Goal: Task Accomplishment & Management: Use online tool/utility

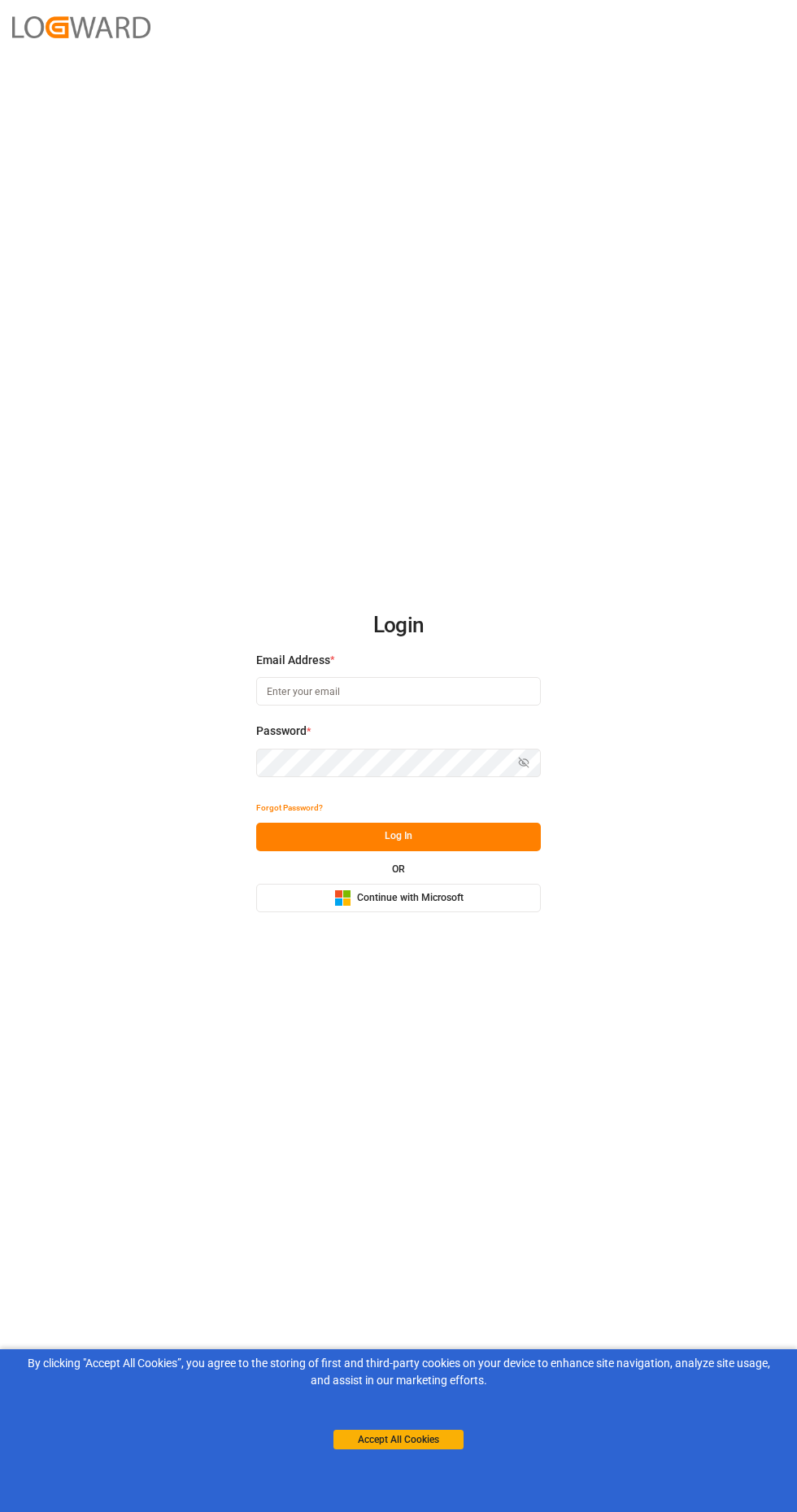
click at [421, 1440] on button "Accept All Cookies" at bounding box center [398, 1439] width 130 height 19
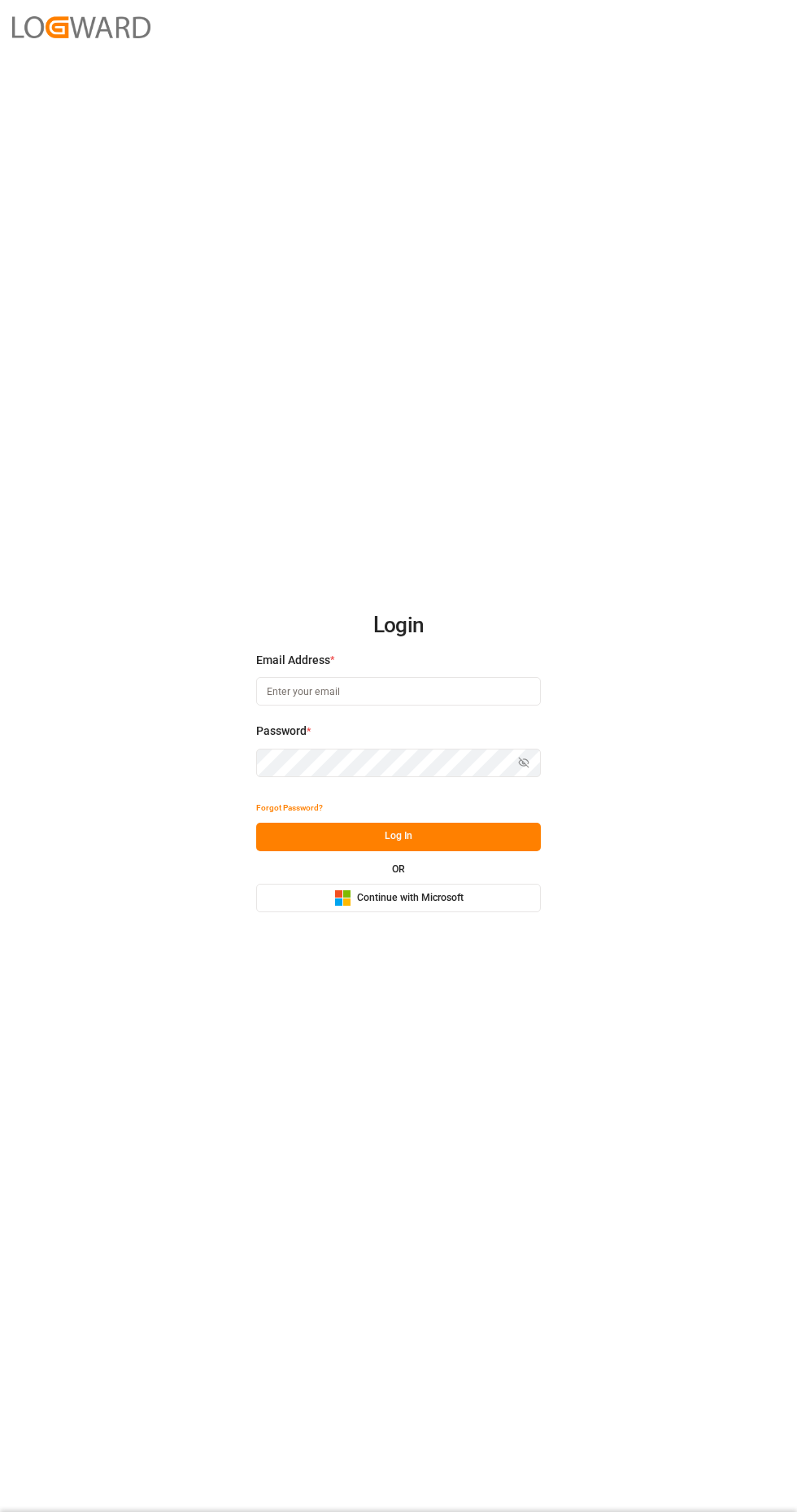
scroll to position [31, 0]
click at [434, 706] on input at bounding box center [398, 691] width 285 height 28
type input "[PERSON_NAME][EMAIL_ADDRESS][DOMAIN_NAME]"
click at [496, 851] on button "Log In" at bounding box center [398, 836] width 285 height 28
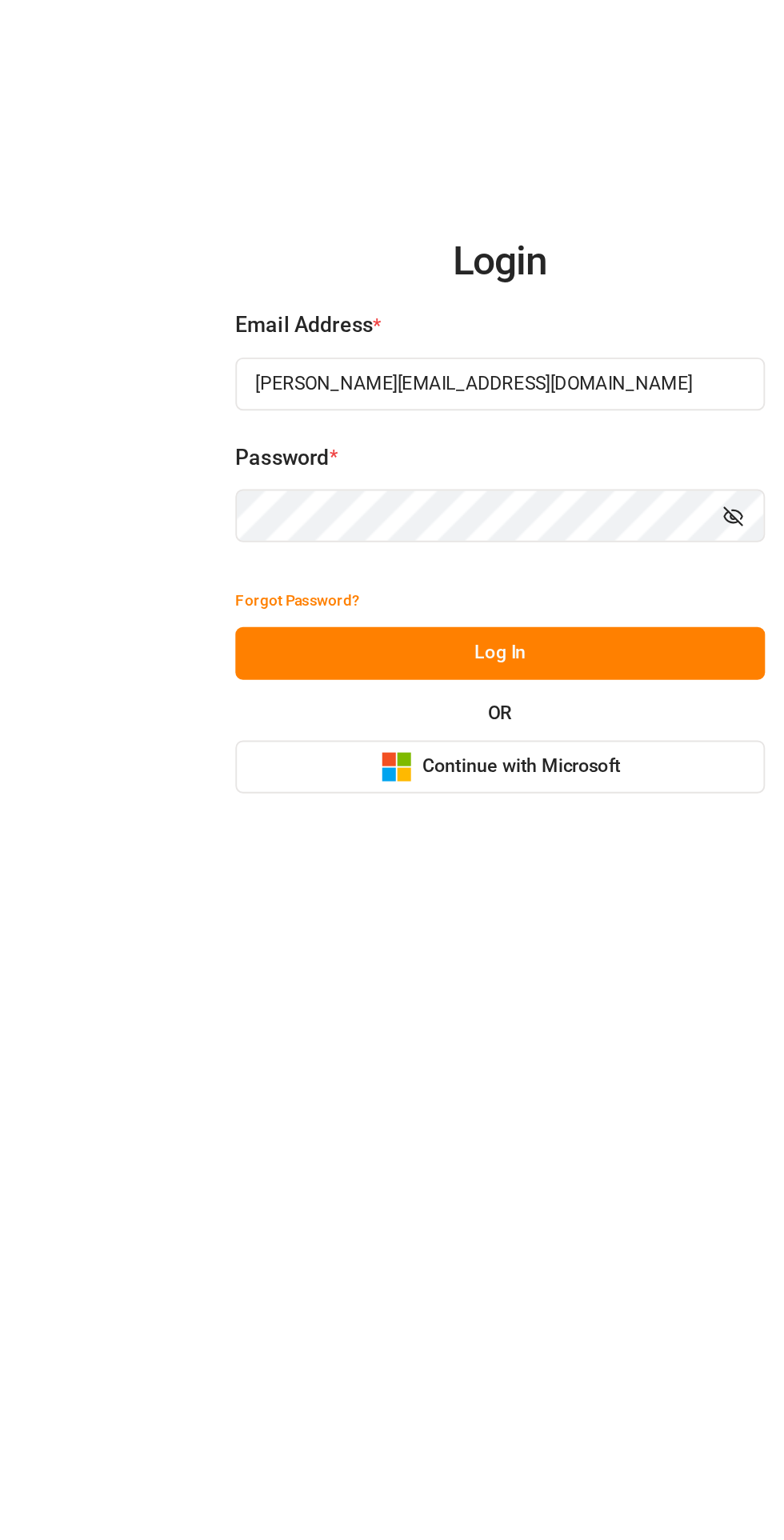
click at [517, 783] on icon "button" at bounding box center [514, 777] width 11 height 11
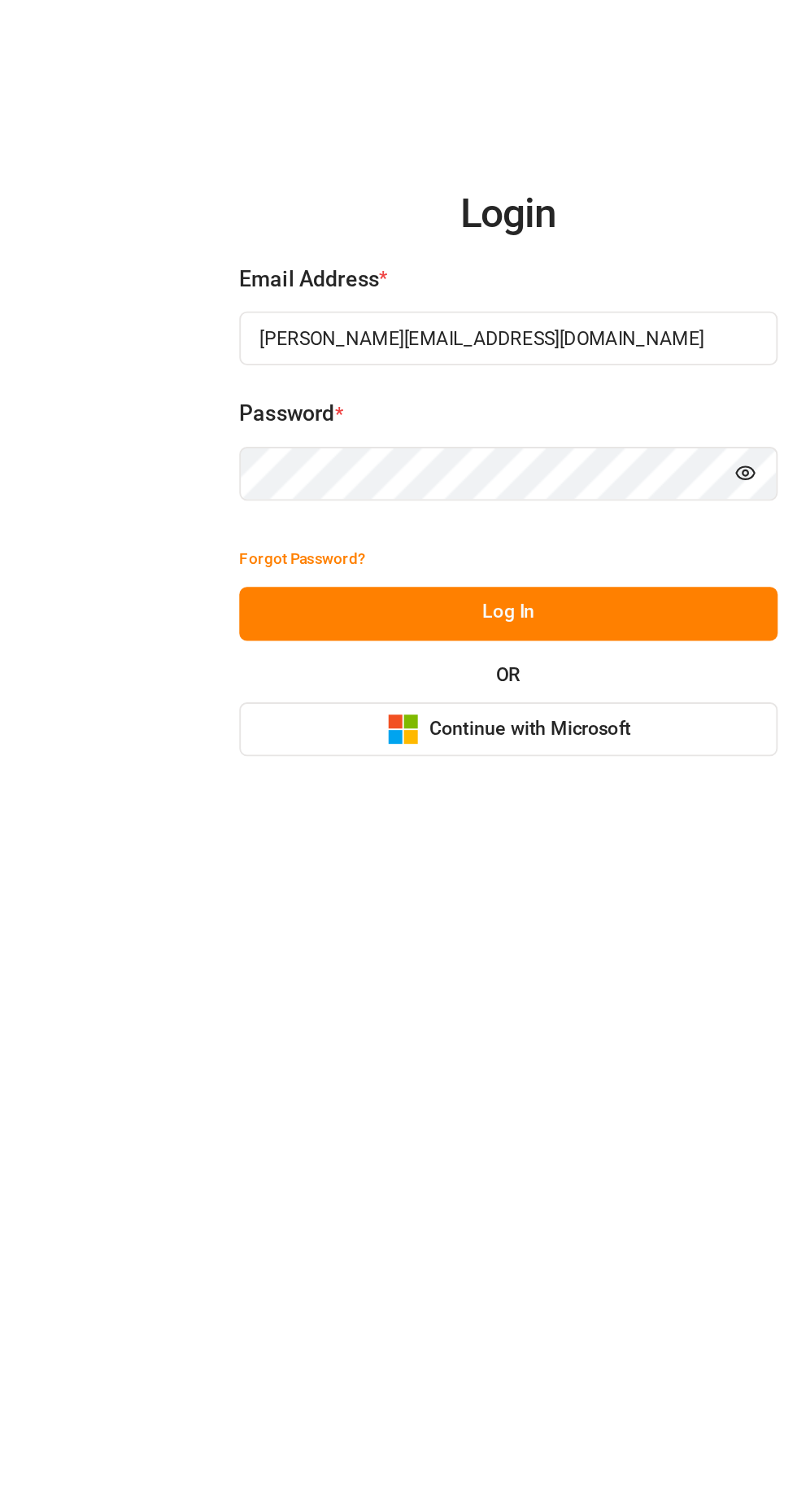
click at [473, 851] on button "Log In" at bounding box center [398, 836] width 285 height 28
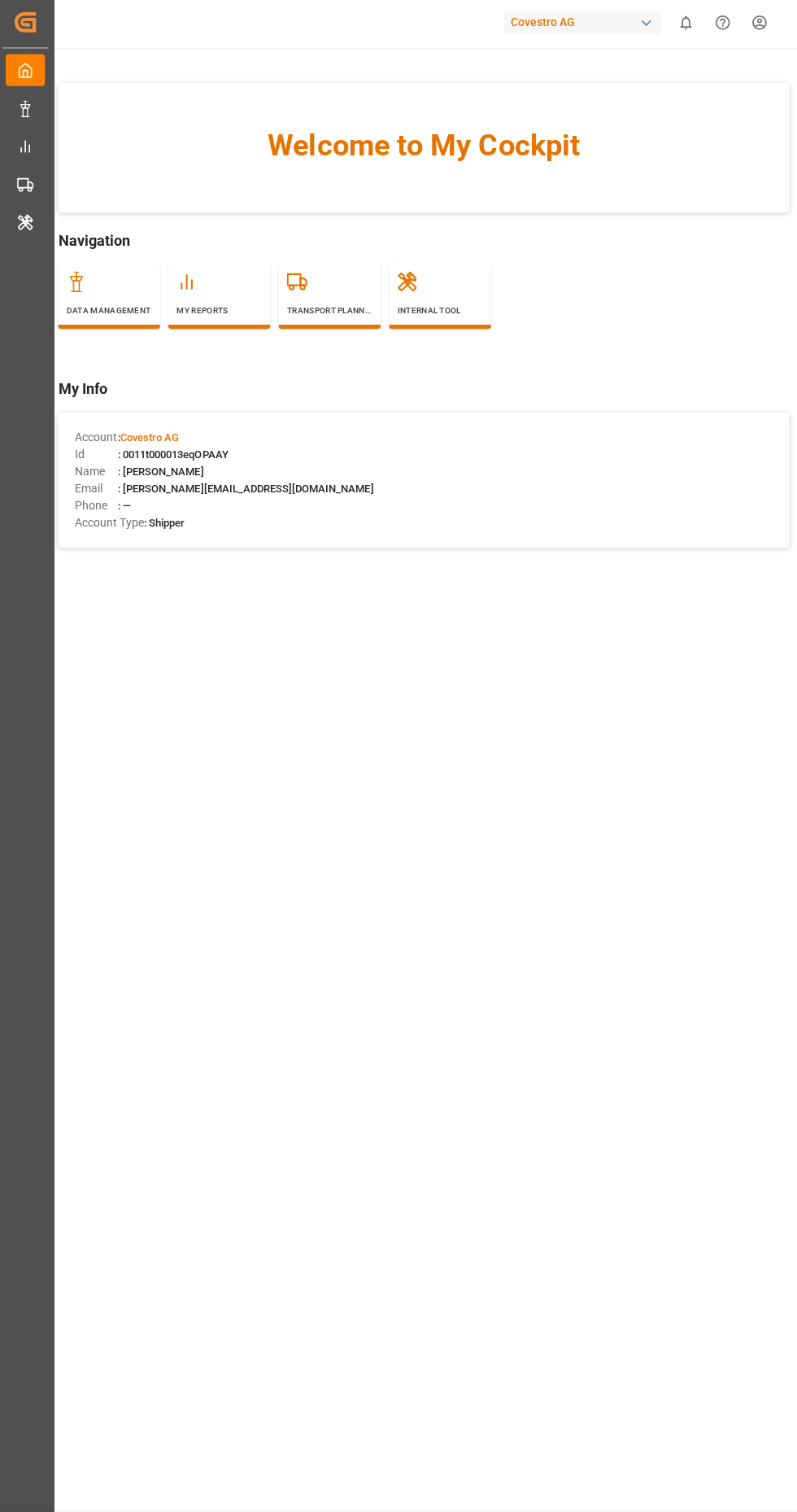
scroll to position [30, 0]
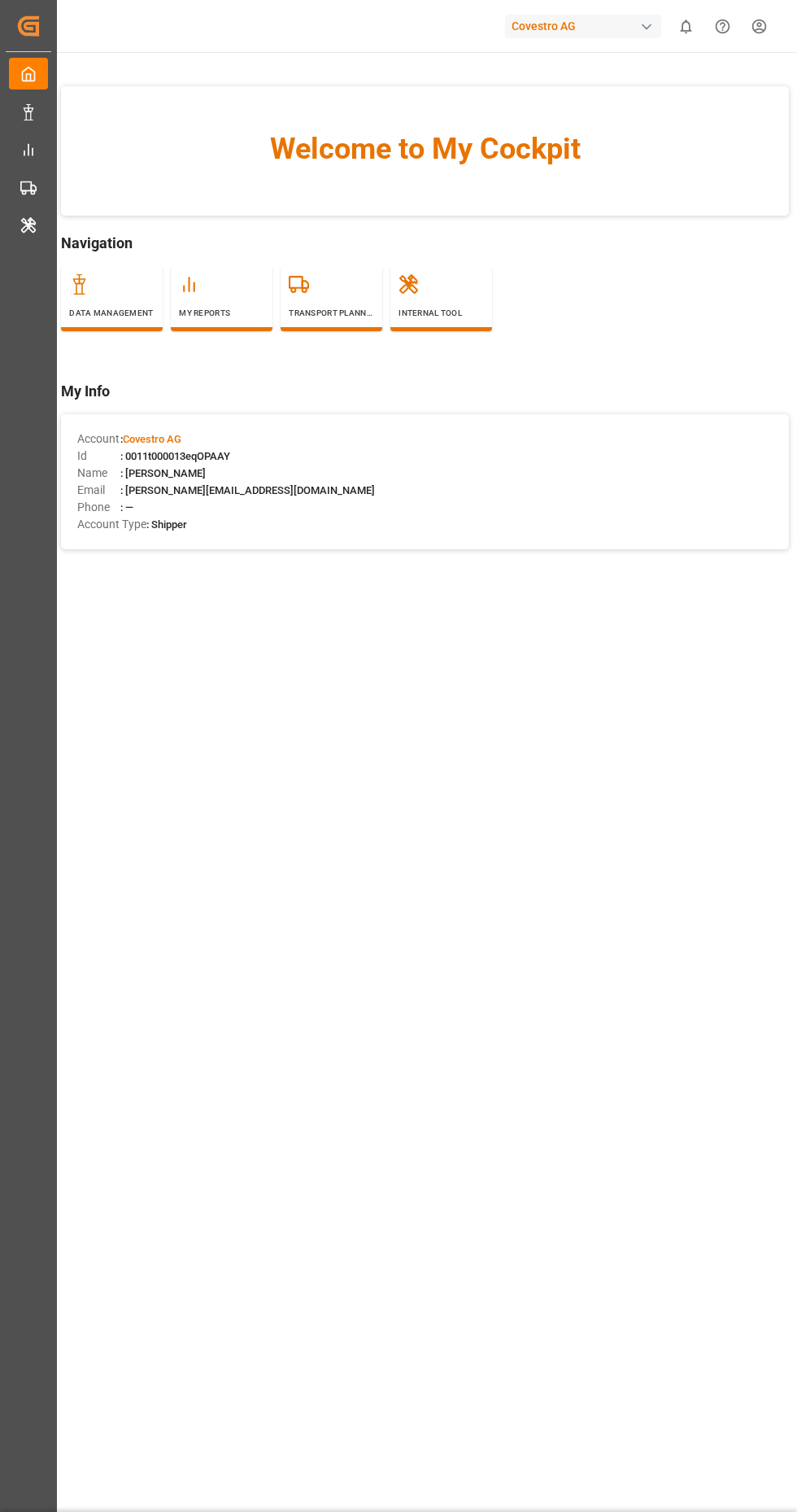
click at [451, 307] on p "Internal Tool" at bounding box center [441, 313] width 86 height 12
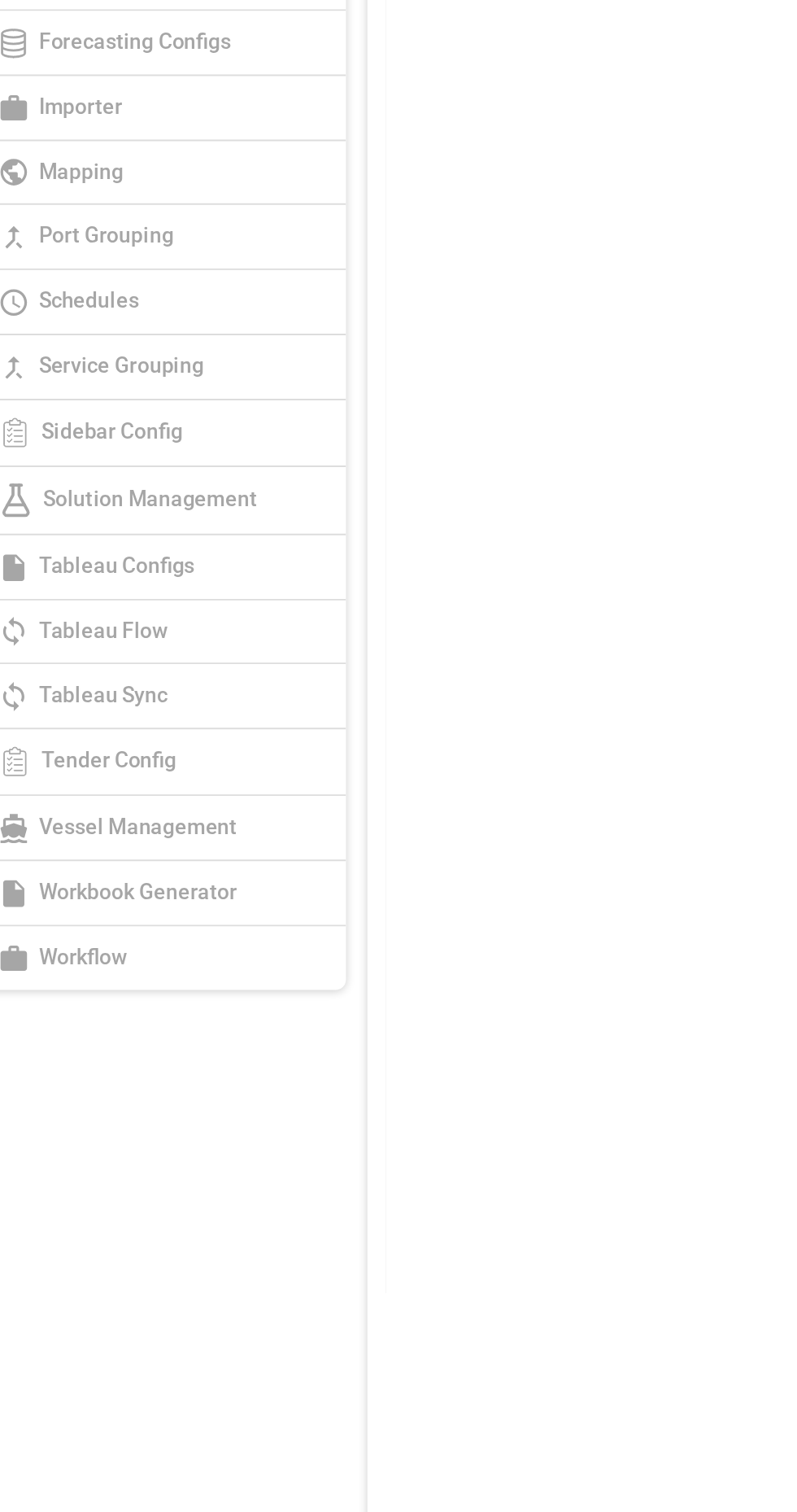
scroll to position [36, 0]
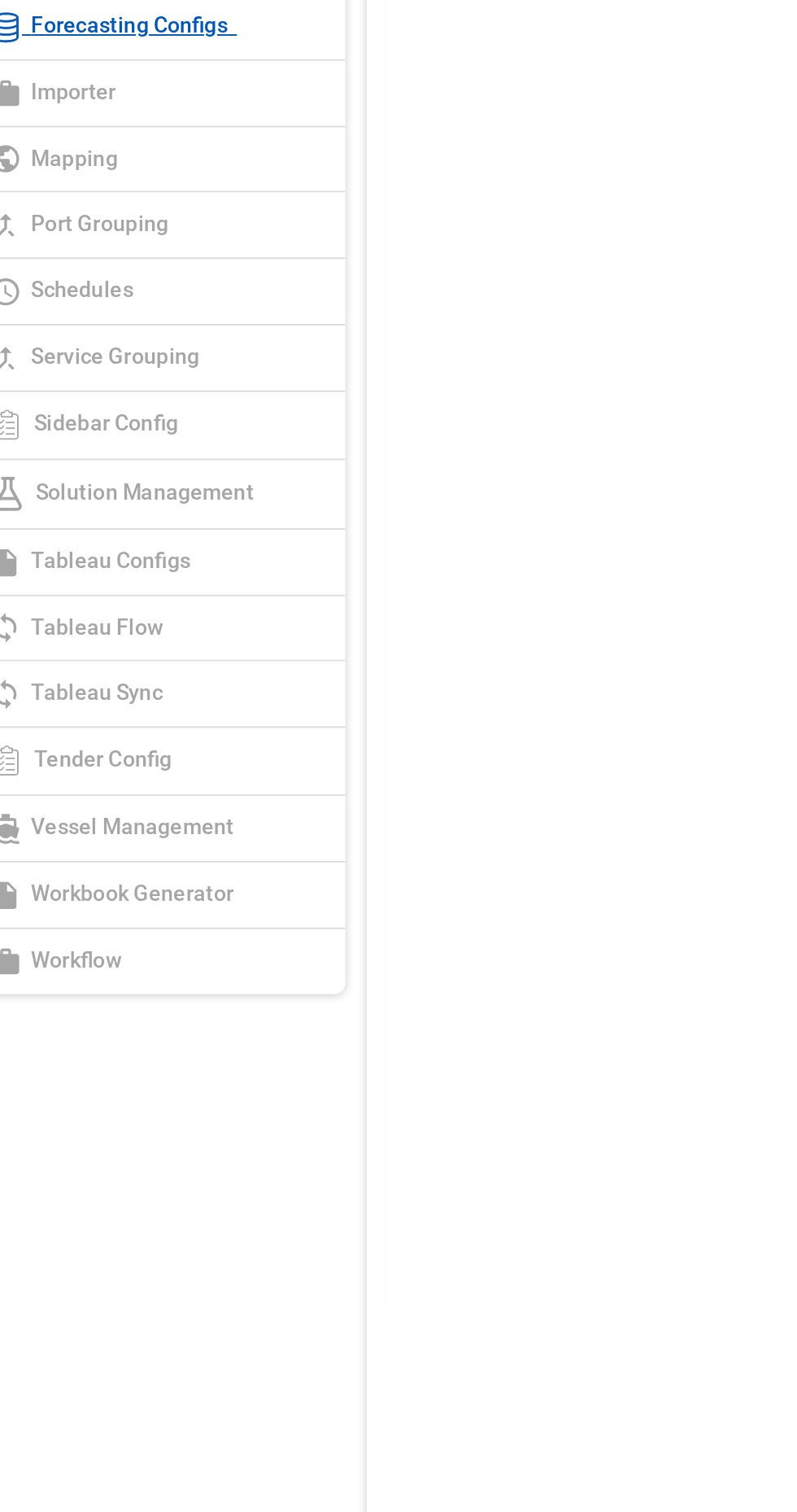
click at [226, 762] on link "Tableau Sync" at bounding box center [175, 780] width 204 height 35
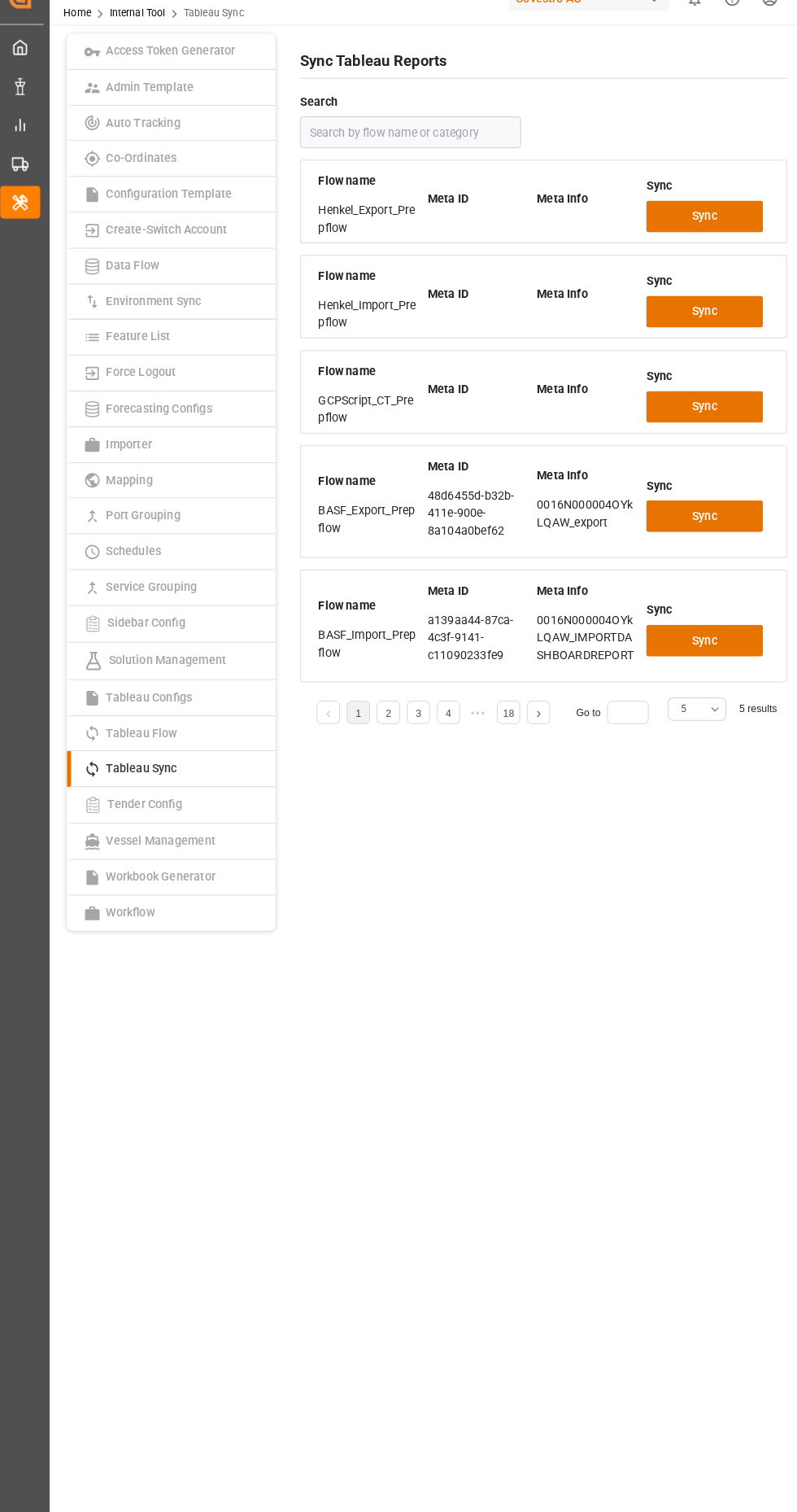
scroll to position [49, 0]
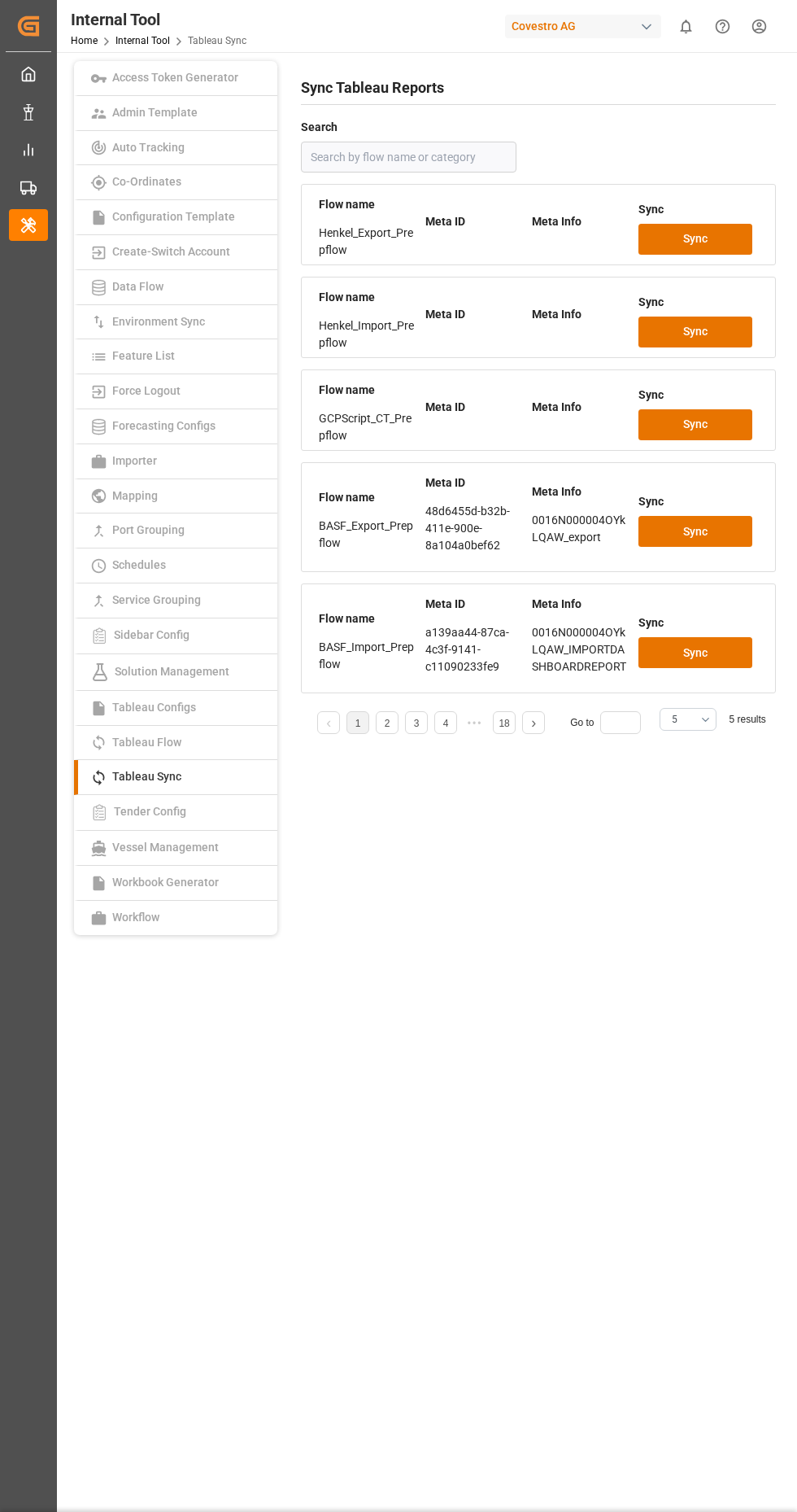
click at [386, 717] on link "2" at bounding box center [387, 722] width 5 height 11
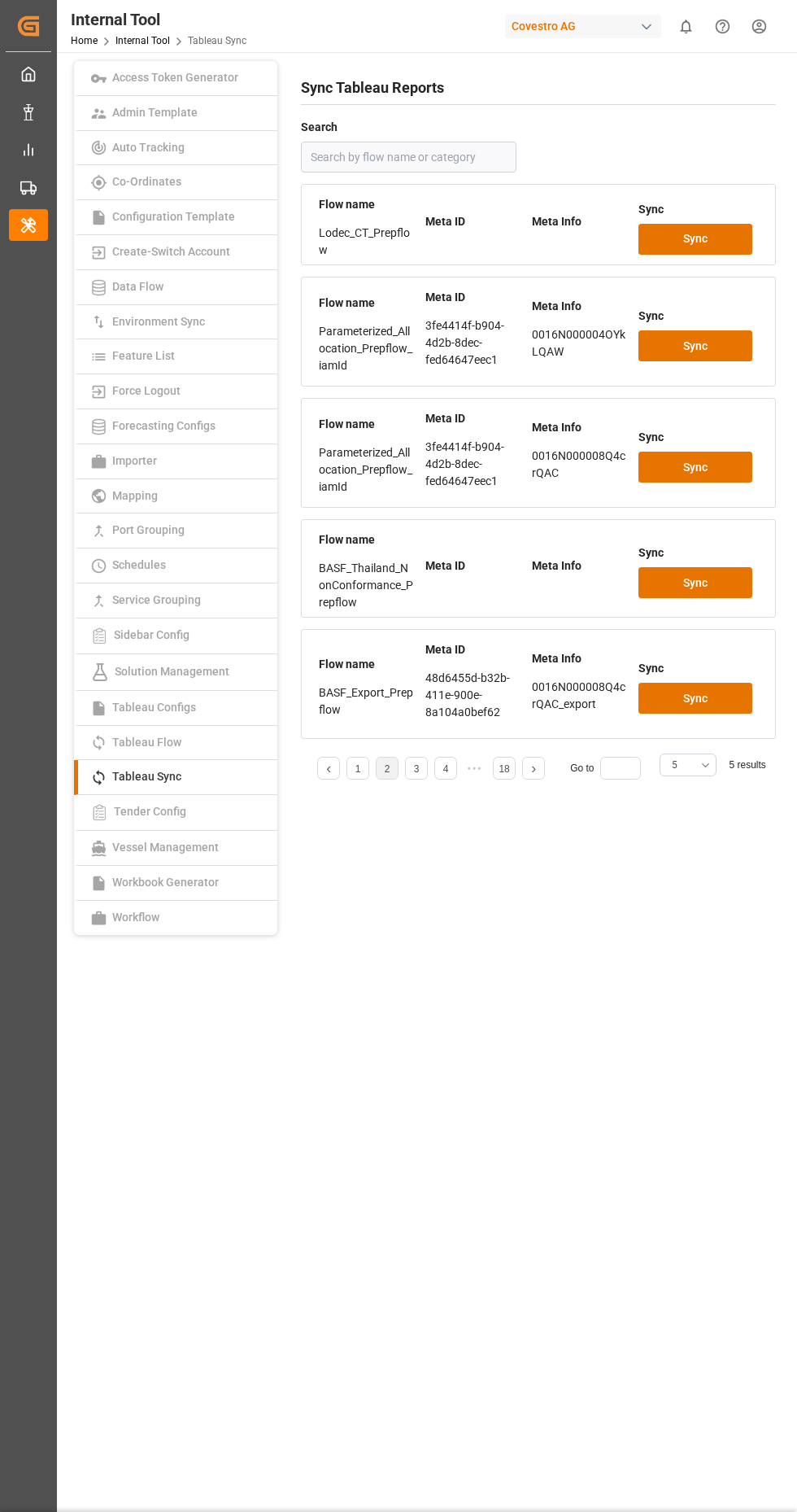
click at [444, 763] on link "4" at bounding box center [446, 768] width 5 height 11
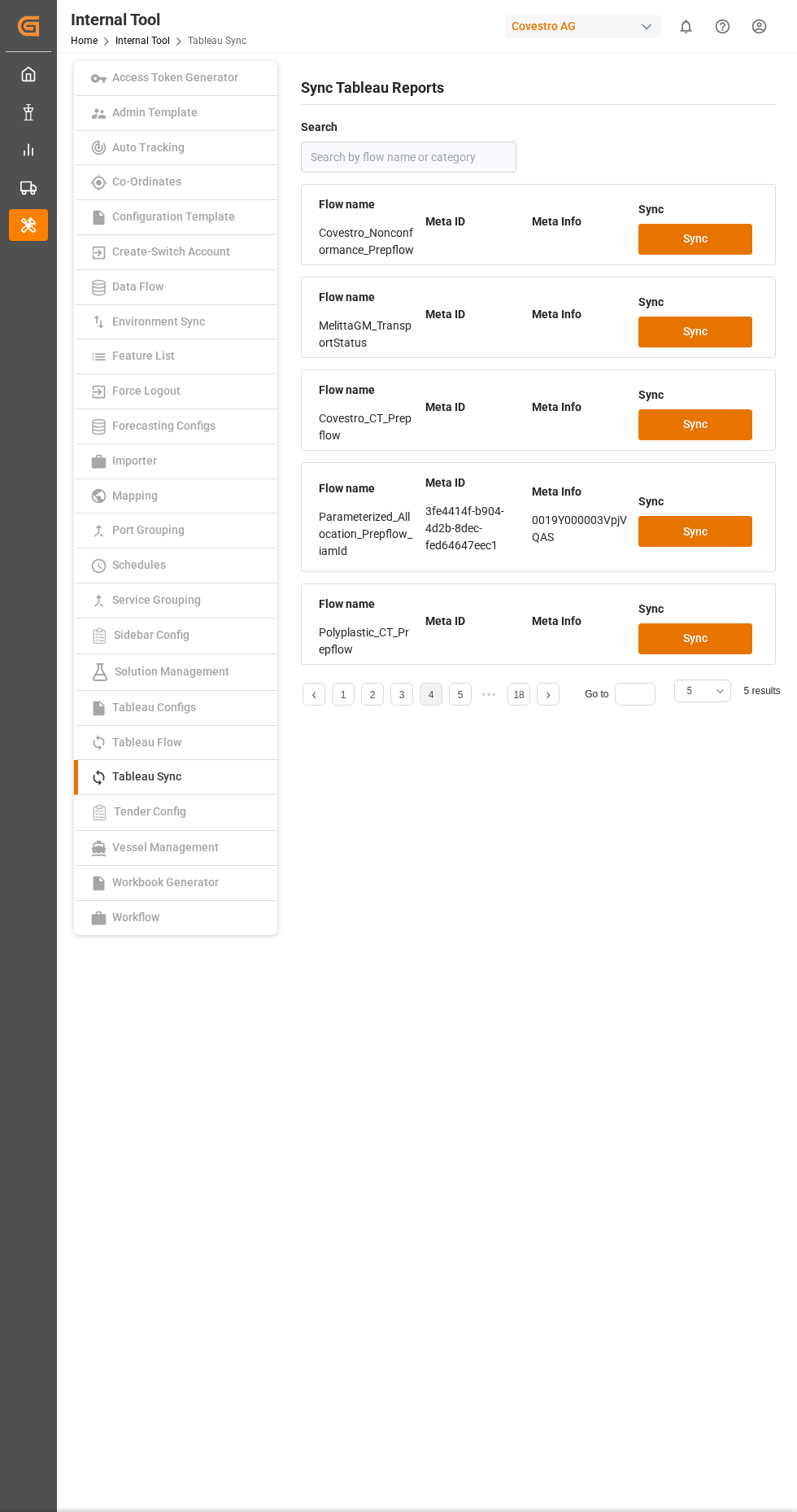
click at [459, 689] on link "5" at bounding box center [460, 694] width 5 height 11
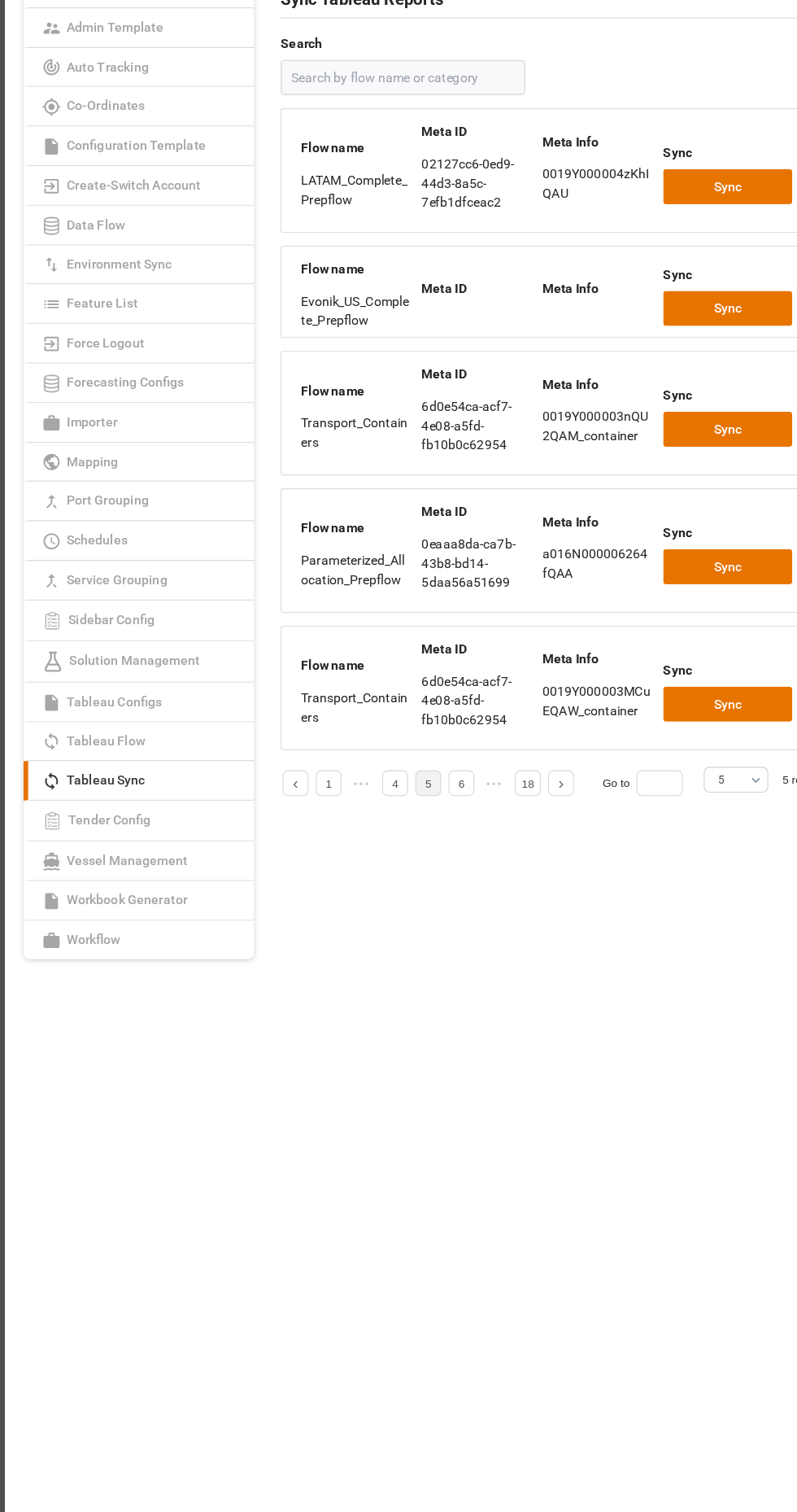
scroll to position [57, 0]
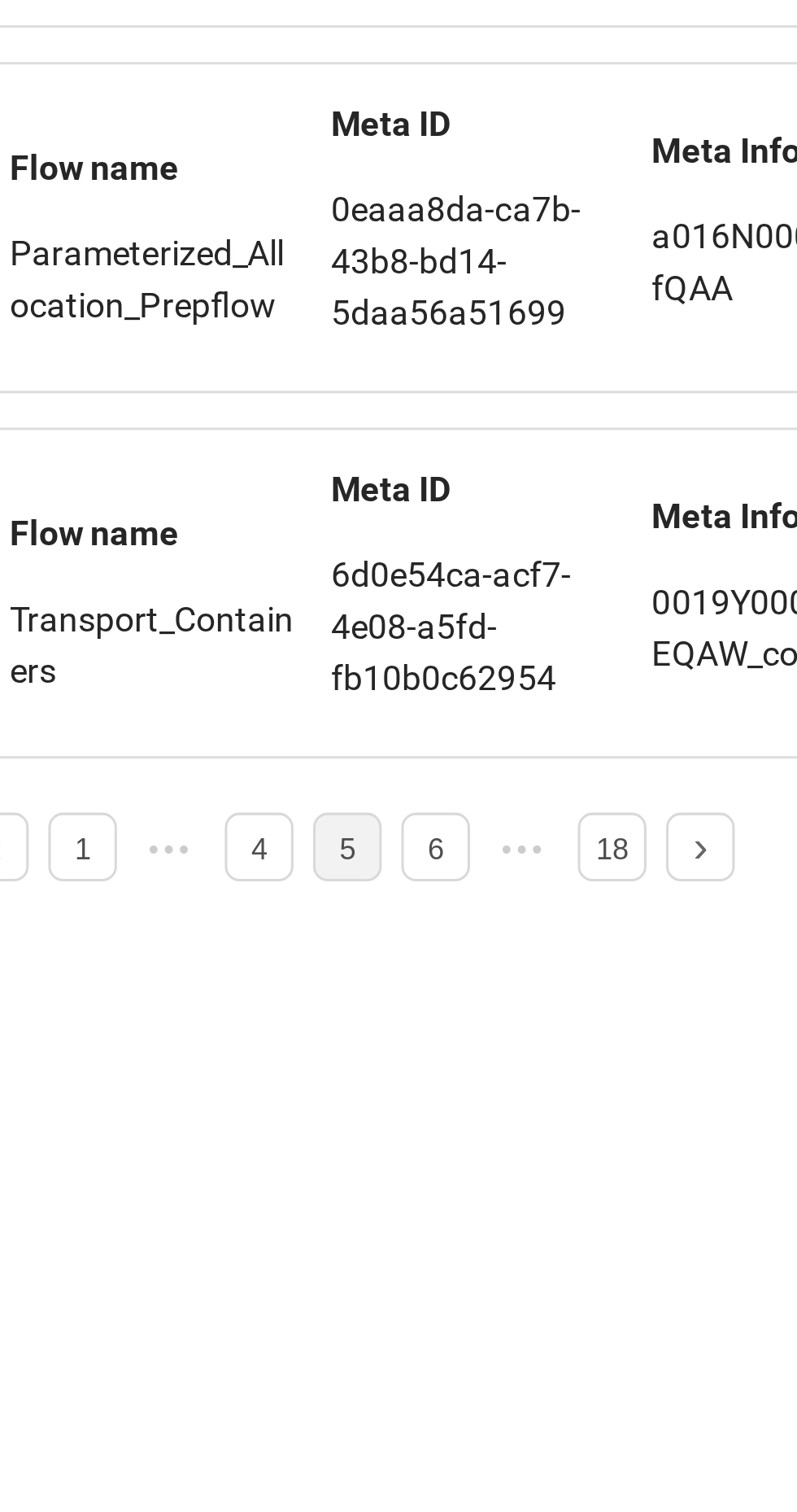
click at [463, 775] on link "6" at bounding box center [460, 781] width 5 height 11
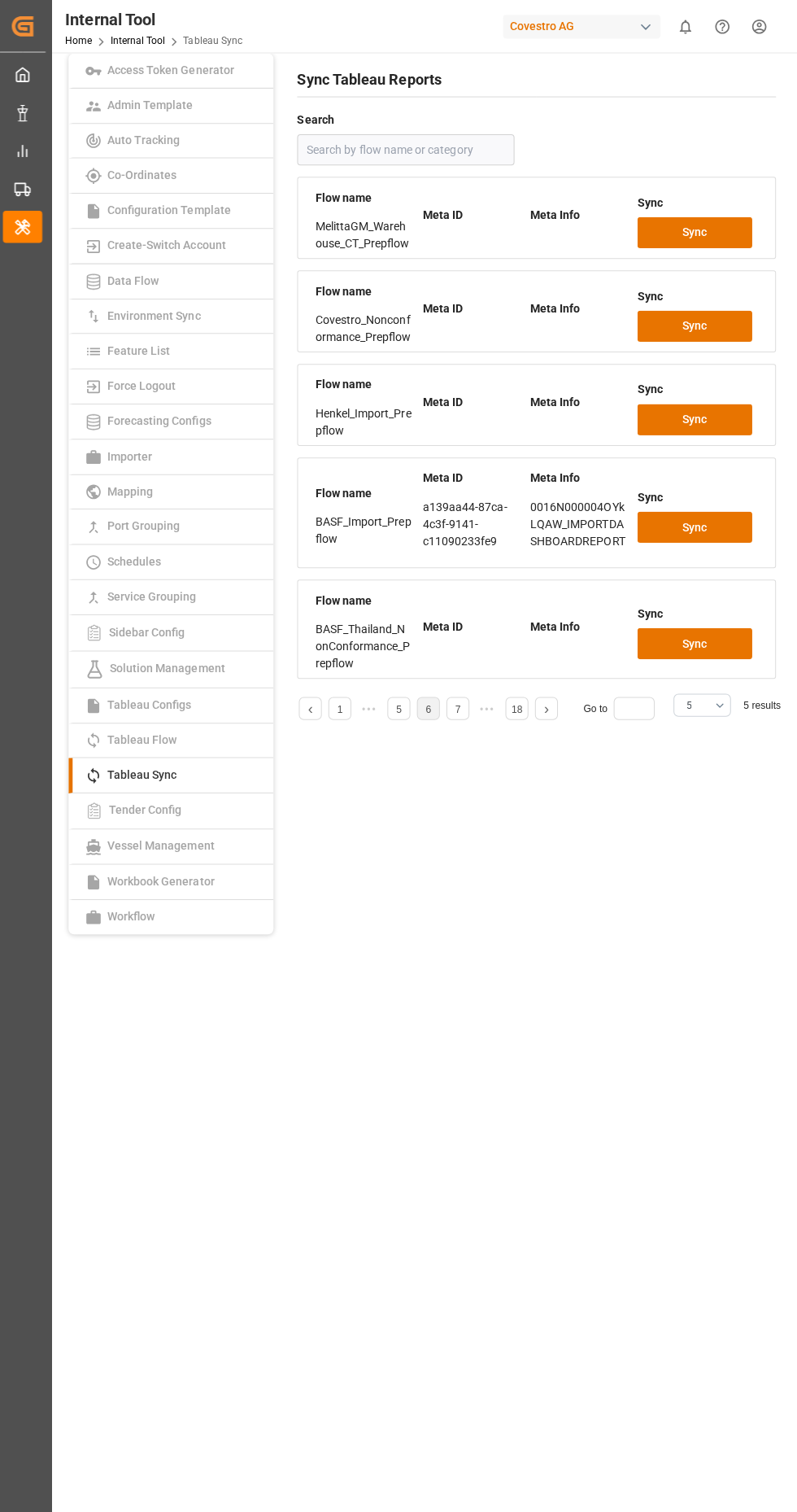
scroll to position [19, 0]
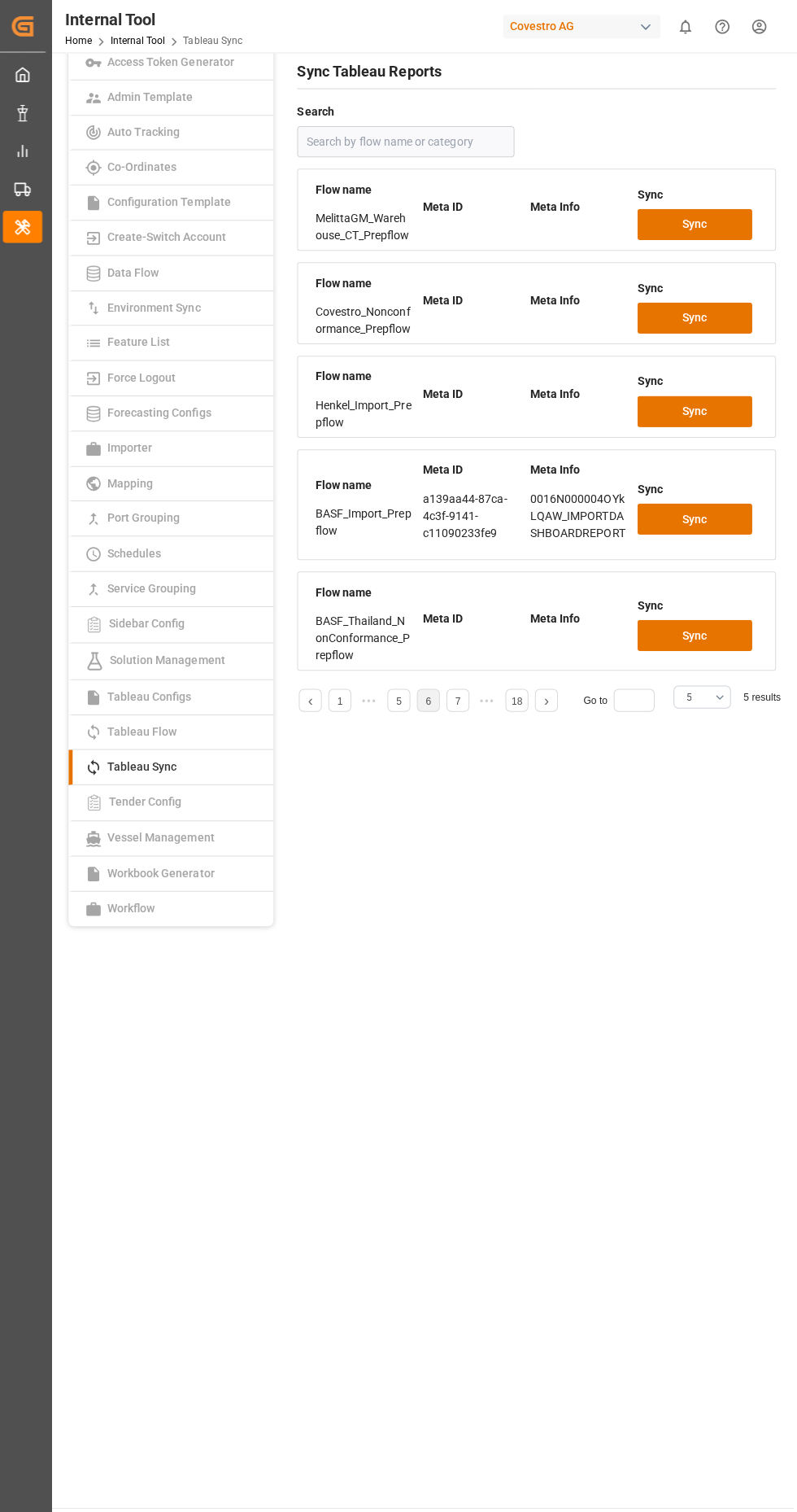
click at [401, 692] on link "5" at bounding box center [402, 695] width 5 height 11
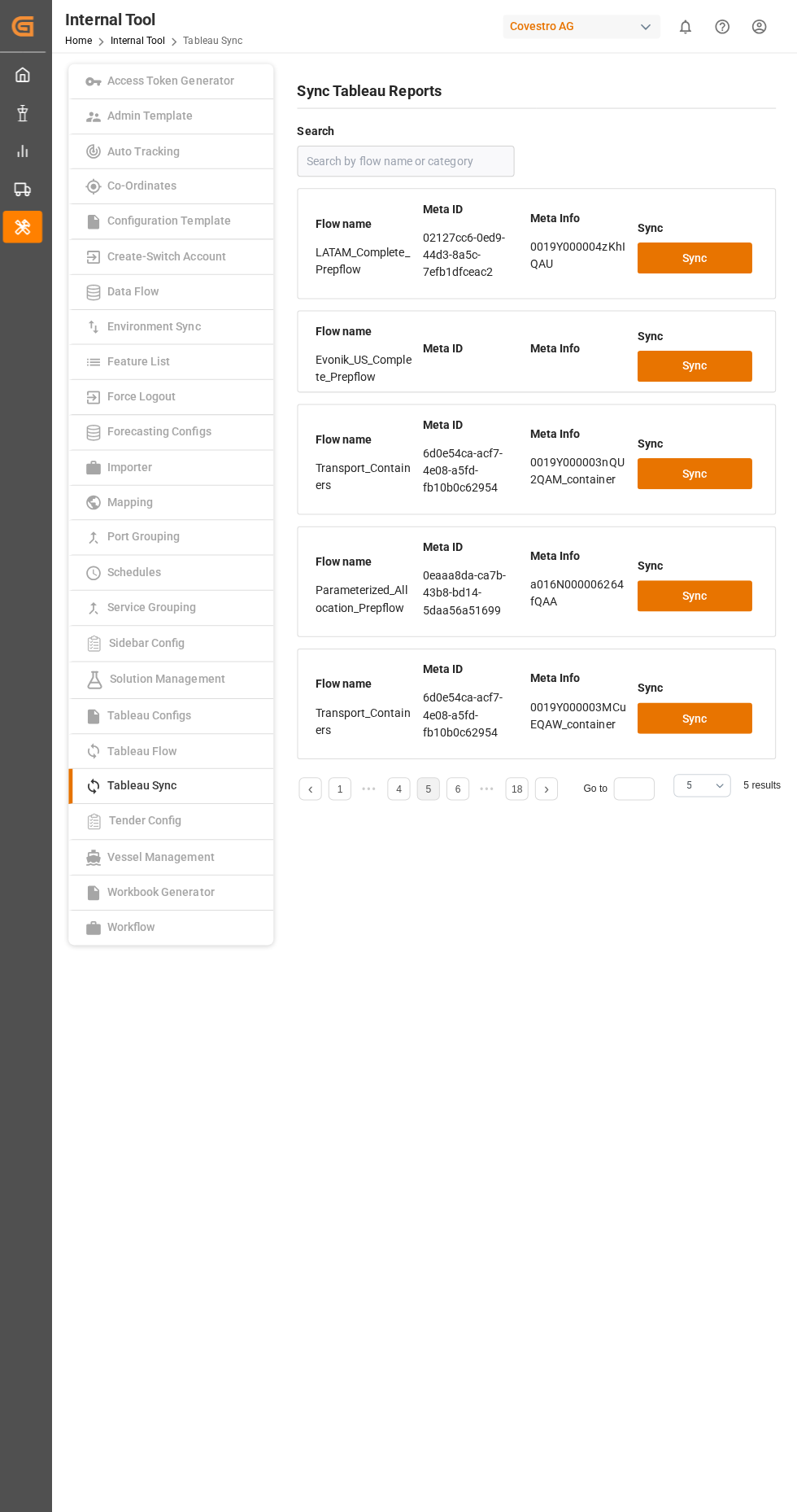
scroll to position [0, 0]
